Goal: Task Accomplishment & Management: Book appointment/travel/reservation

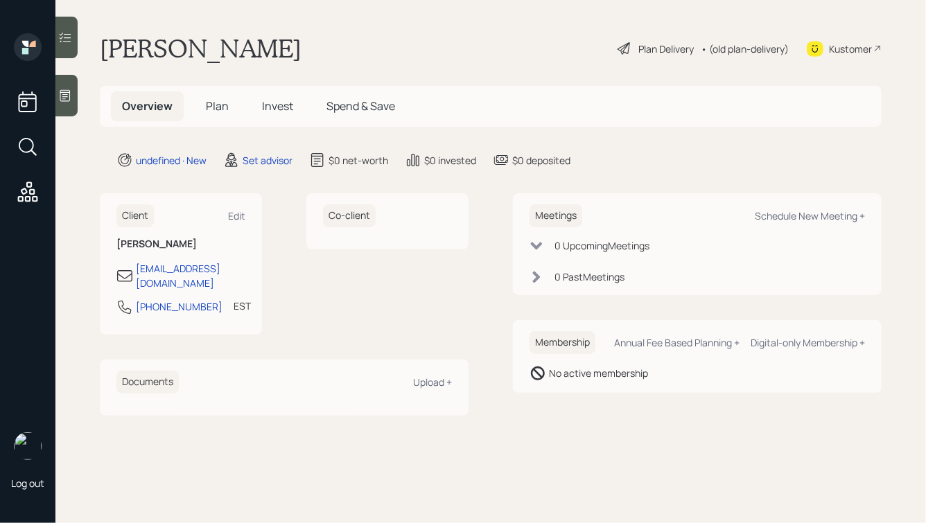
click at [63, 96] on icon at bounding box center [65, 96] width 14 height 14
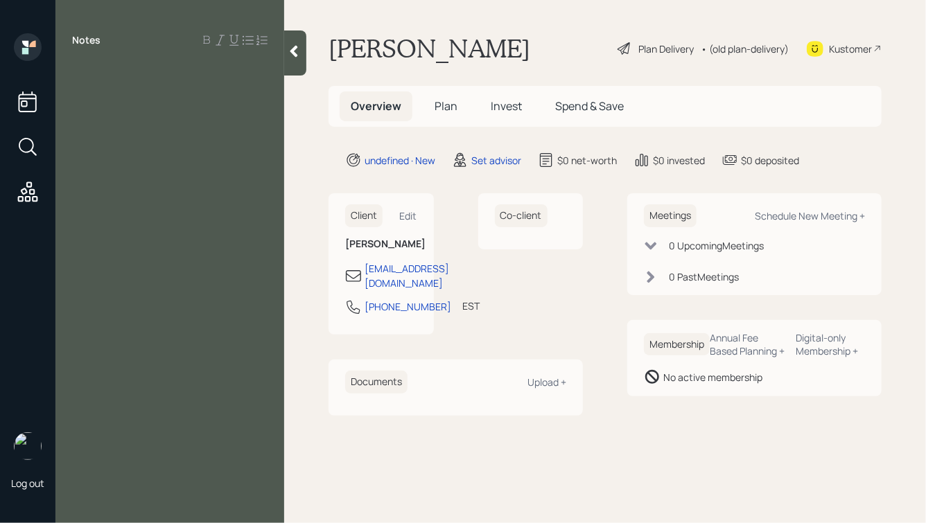
click at [295, 60] on div at bounding box center [295, 52] width 22 height 45
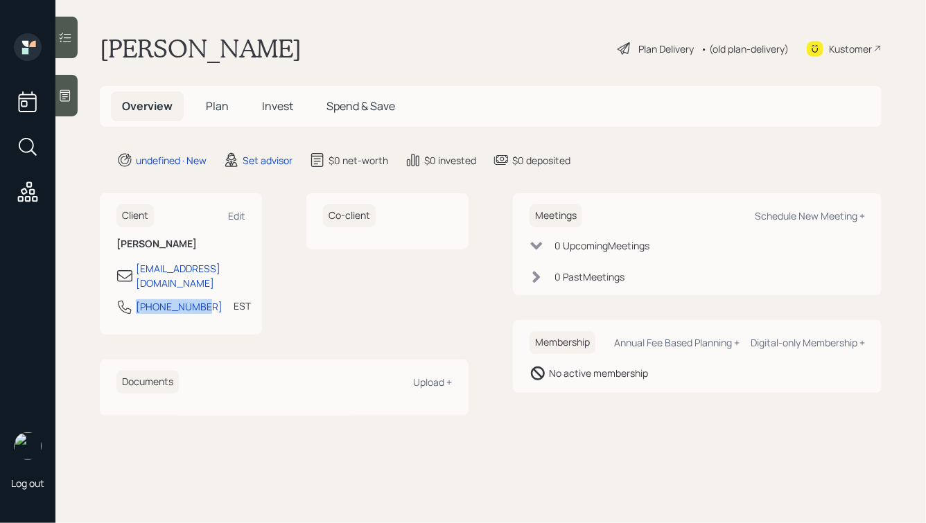
drag, startPoint x: 204, startPoint y: 298, endPoint x: 129, endPoint y: 299, distance: 74.9
click at [129, 299] on div "[PHONE_NUMBER] EST Currently 10:03 AM" at bounding box center [180, 311] width 129 height 25
copy div "[PHONE_NUMBER]"
click at [784, 211] on div "Schedule New Meeting +" at bounding box center [810, 215] width 110 height 13
select select "round-[PERSON_NAME]"
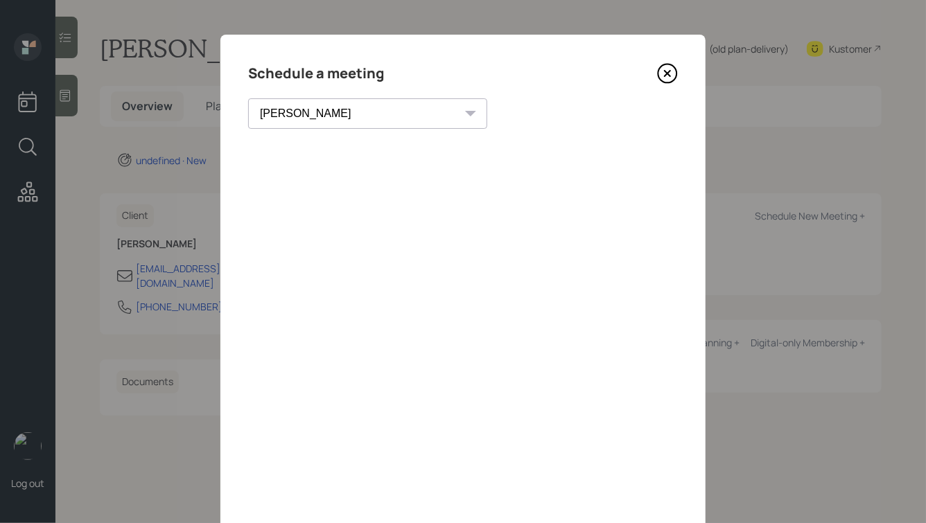
scroll to position [100, 0]
